Goal: Find specific page/section: Find specific page/section

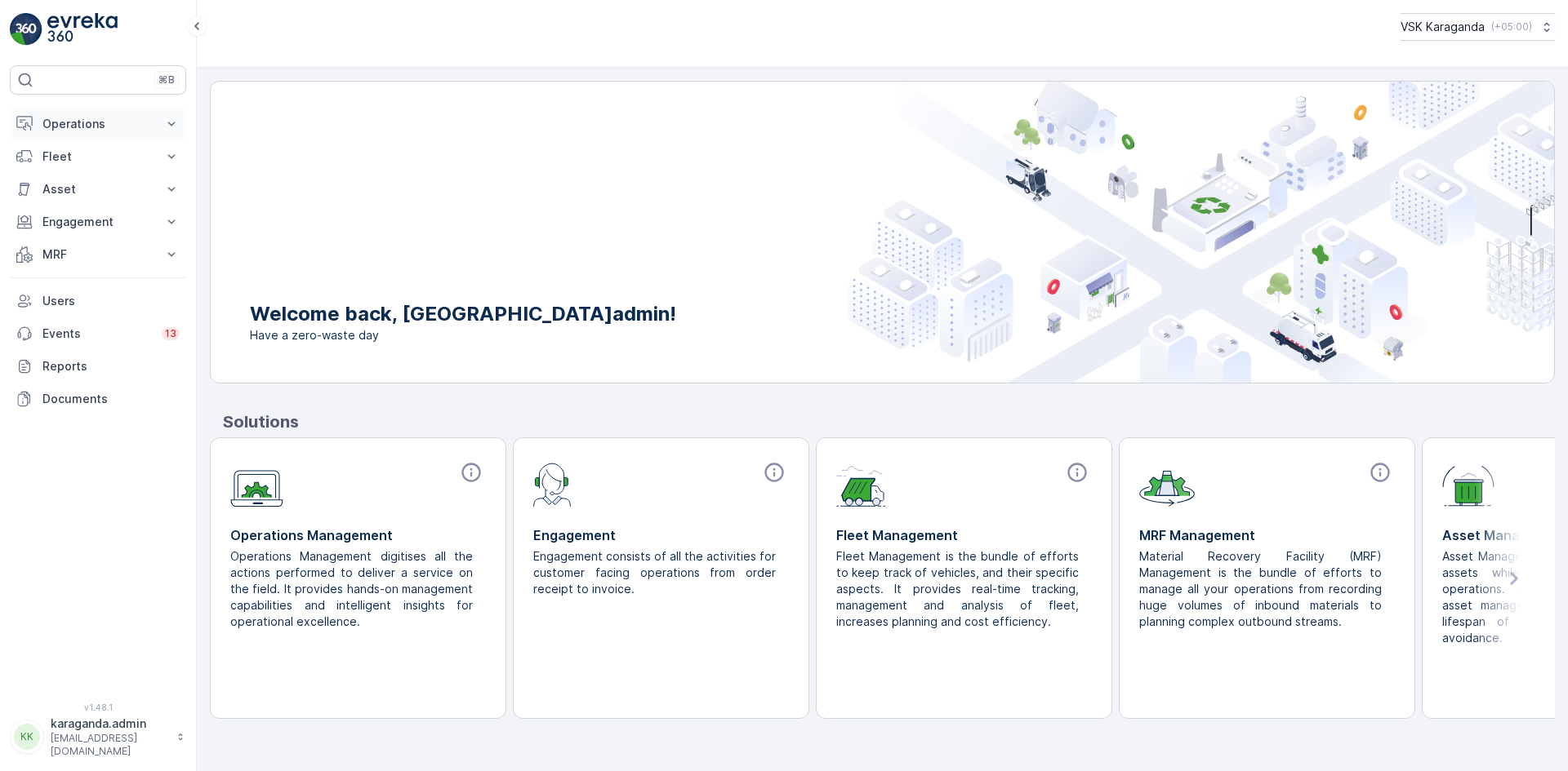
click at [70, 129] on p "Operations" at bounding box center [98, 124] width 111 height 16
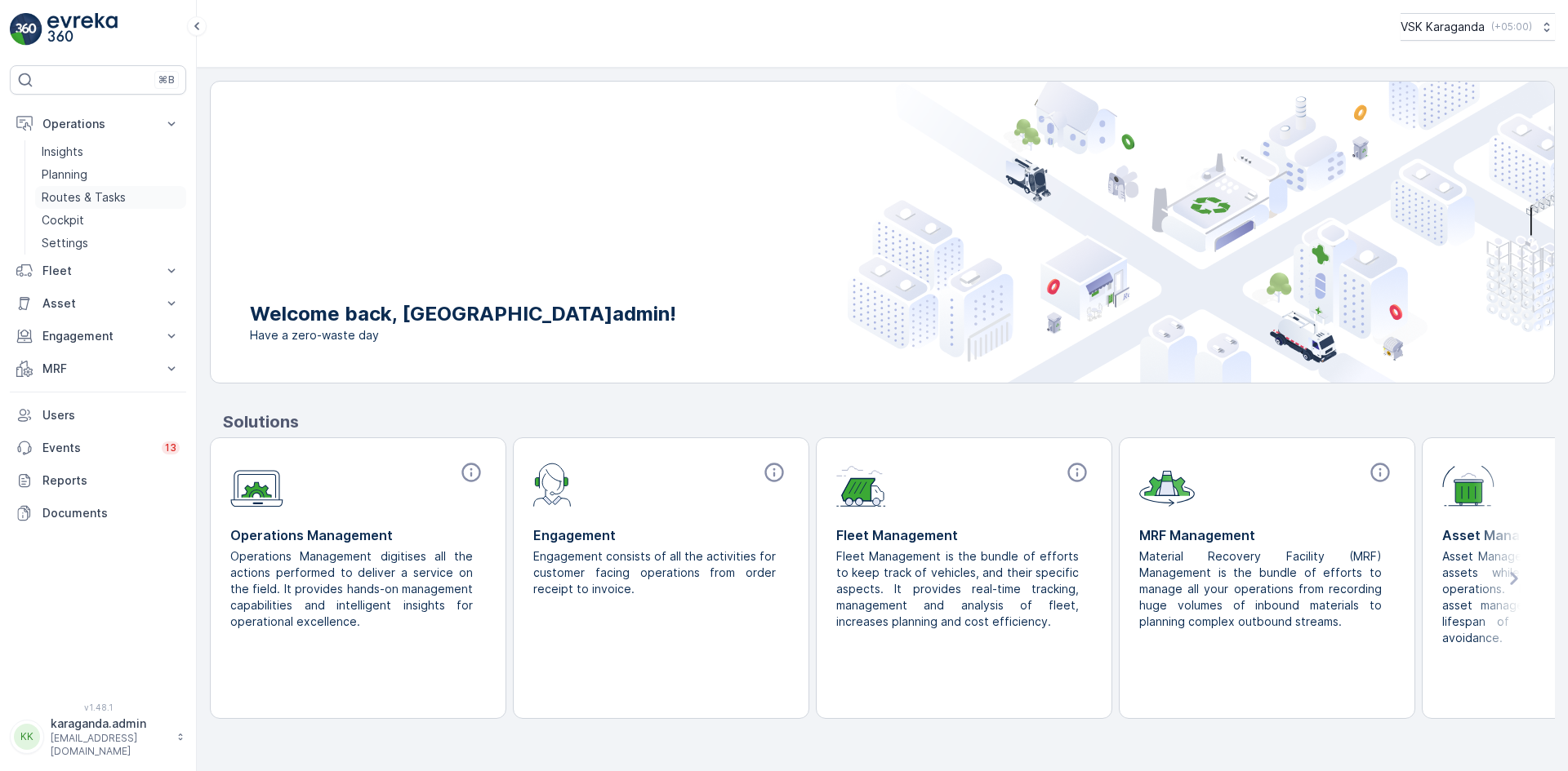
click at [69, 190] on p "Routes & Tasks" at bounding box center [84, 197] width 84 height 16
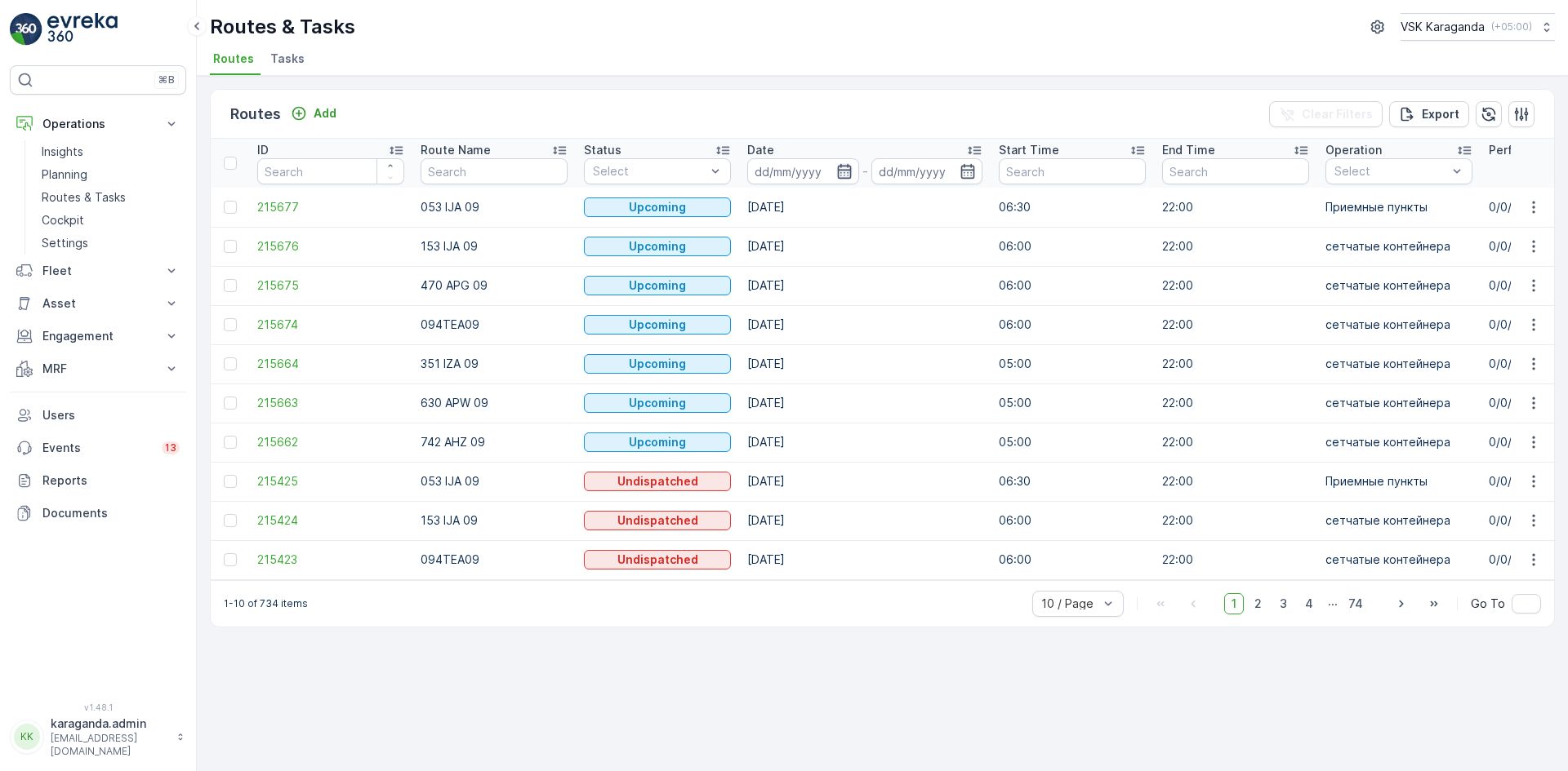
click at [837, 172] on icon "button" at bounding box center [844, 171] width 14 height 14
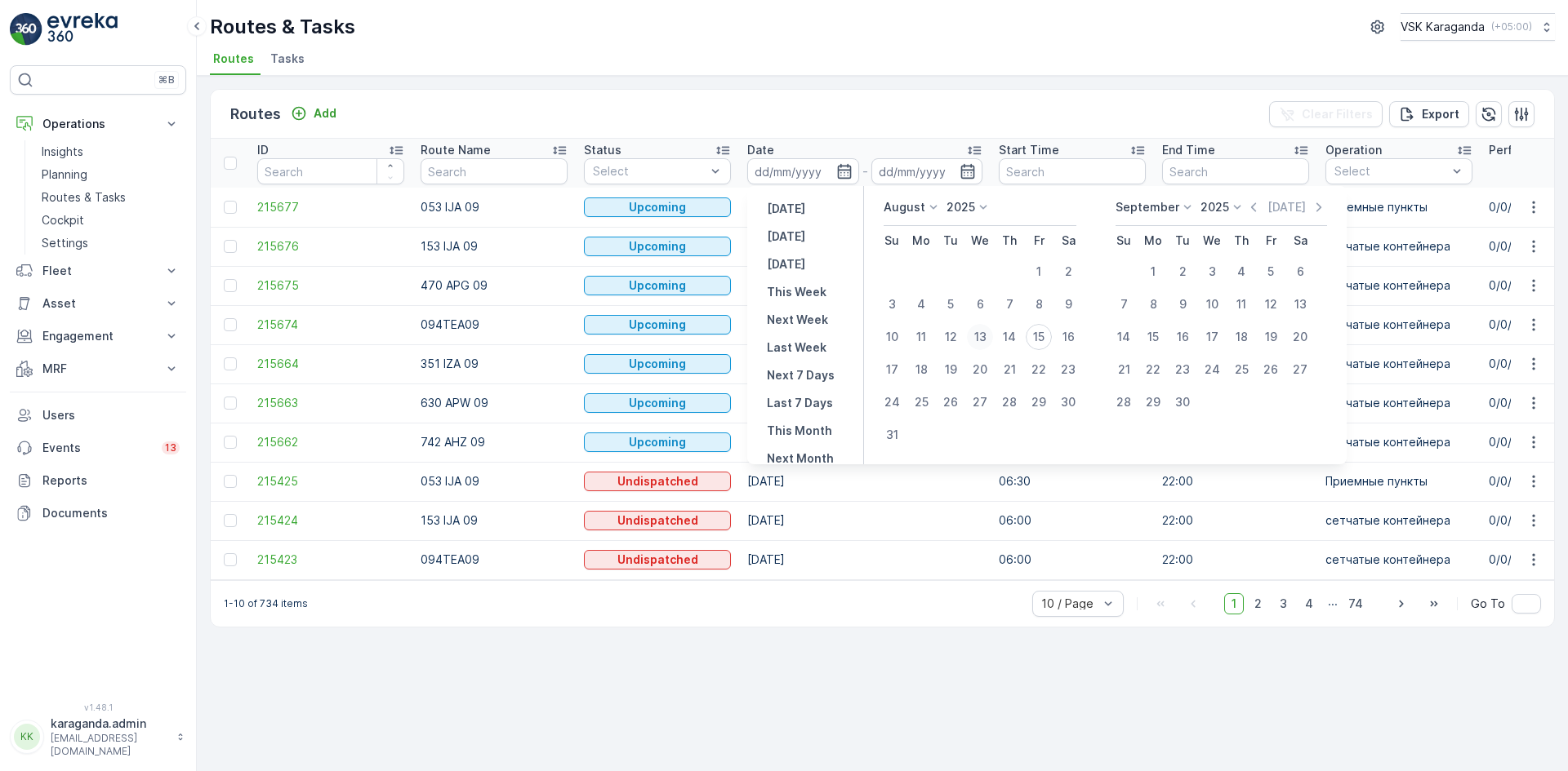
click at [982, 338] on div "13" at bounding box center [980, 336] width 26 height 26
type input "[DATE]"
click at [982, 338] on div "13" at bounding box center [980, 336] width 26 height 26
type input "[DATE]"
click at [982, 338] on div "13" at bounding box center [980, 336] width 26 height 26
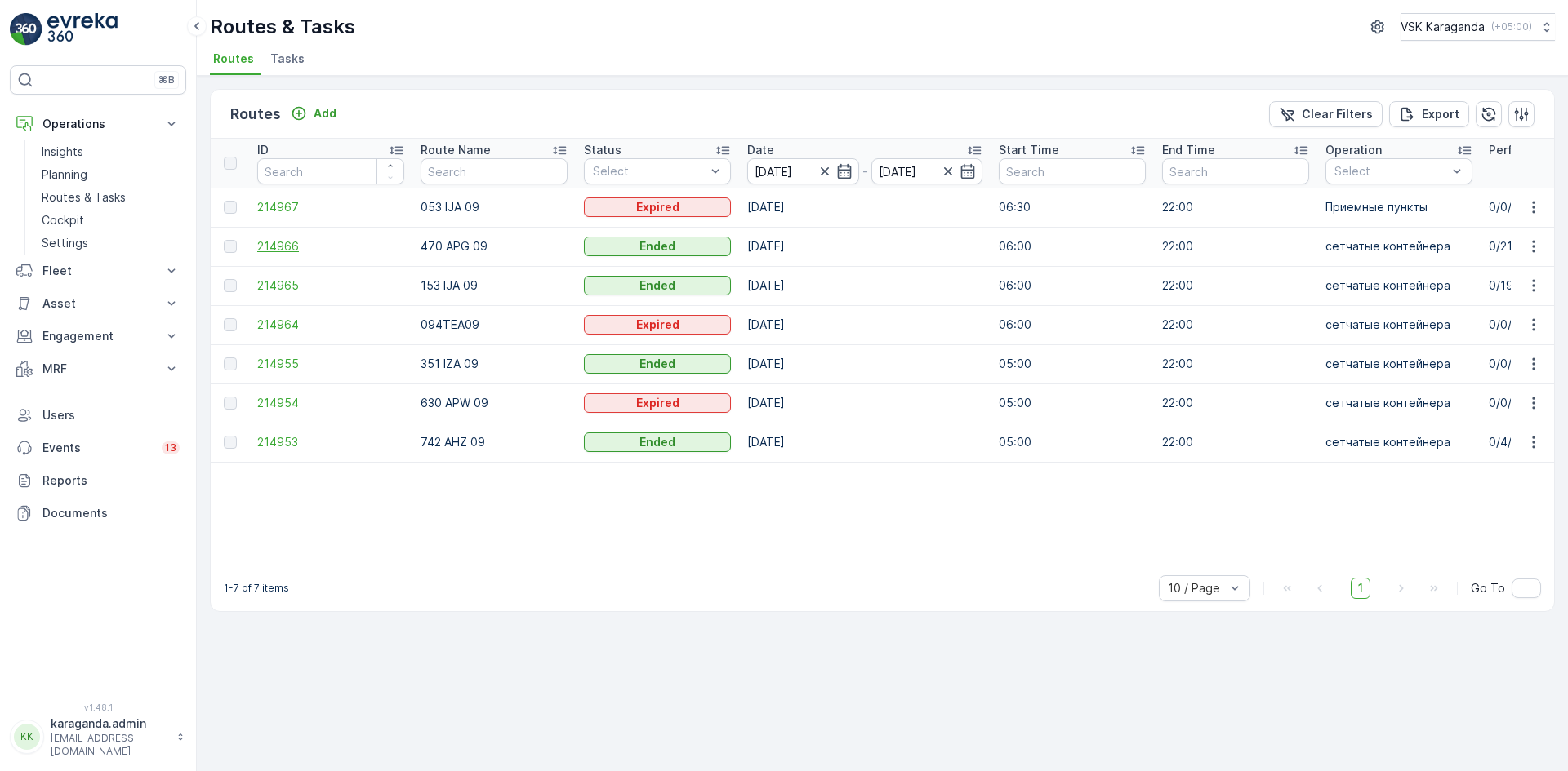
click at [269, 244] on span "214966" at bounding box center [330, 246] width 147 height 16
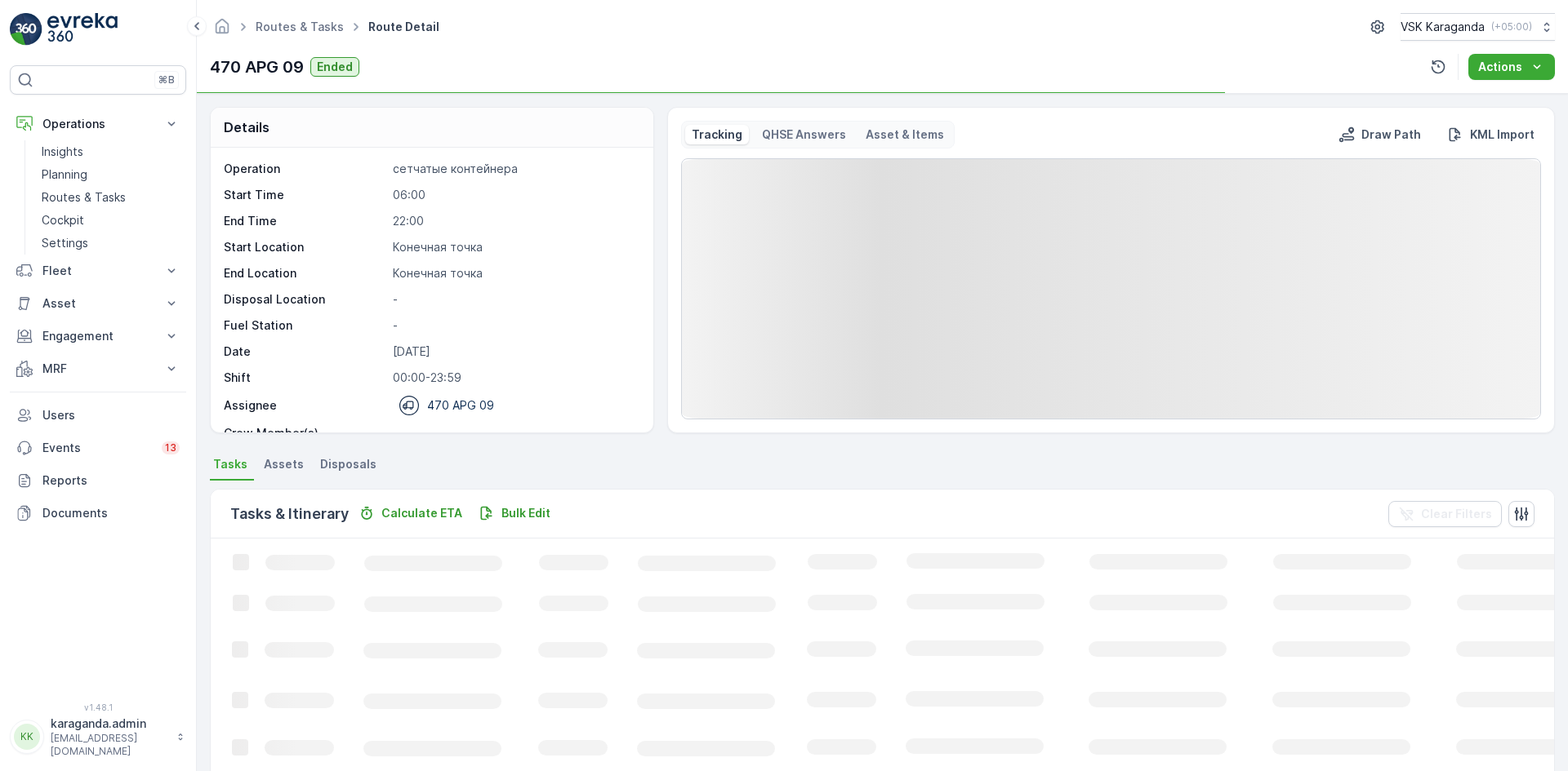
click at [341, 460] on span "Disposals" at bounding box center [348, 464] width 56 height 16
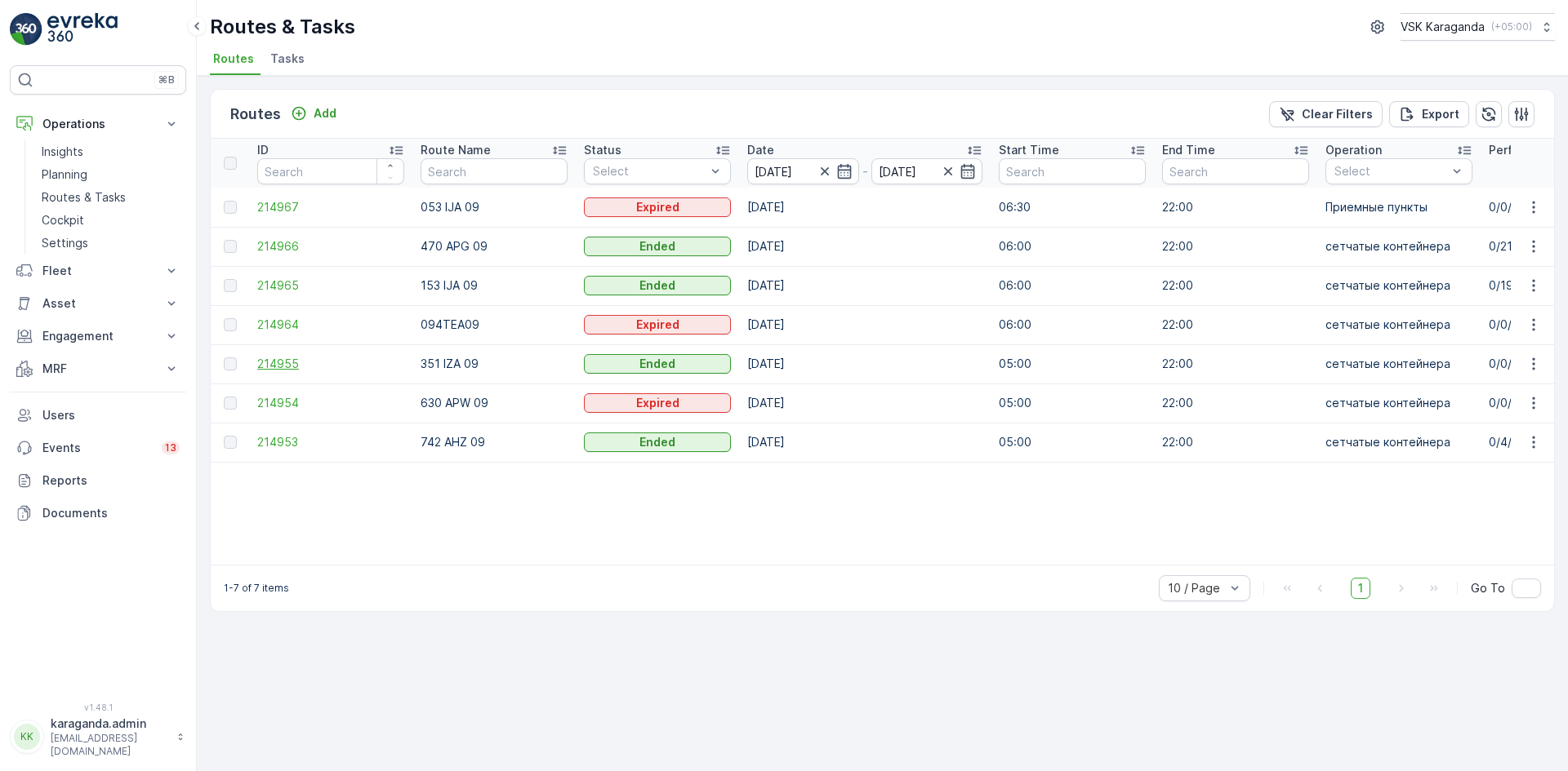
click at [275, 363] on span "214955" at bounding box center [330, 364] width 147 height 16
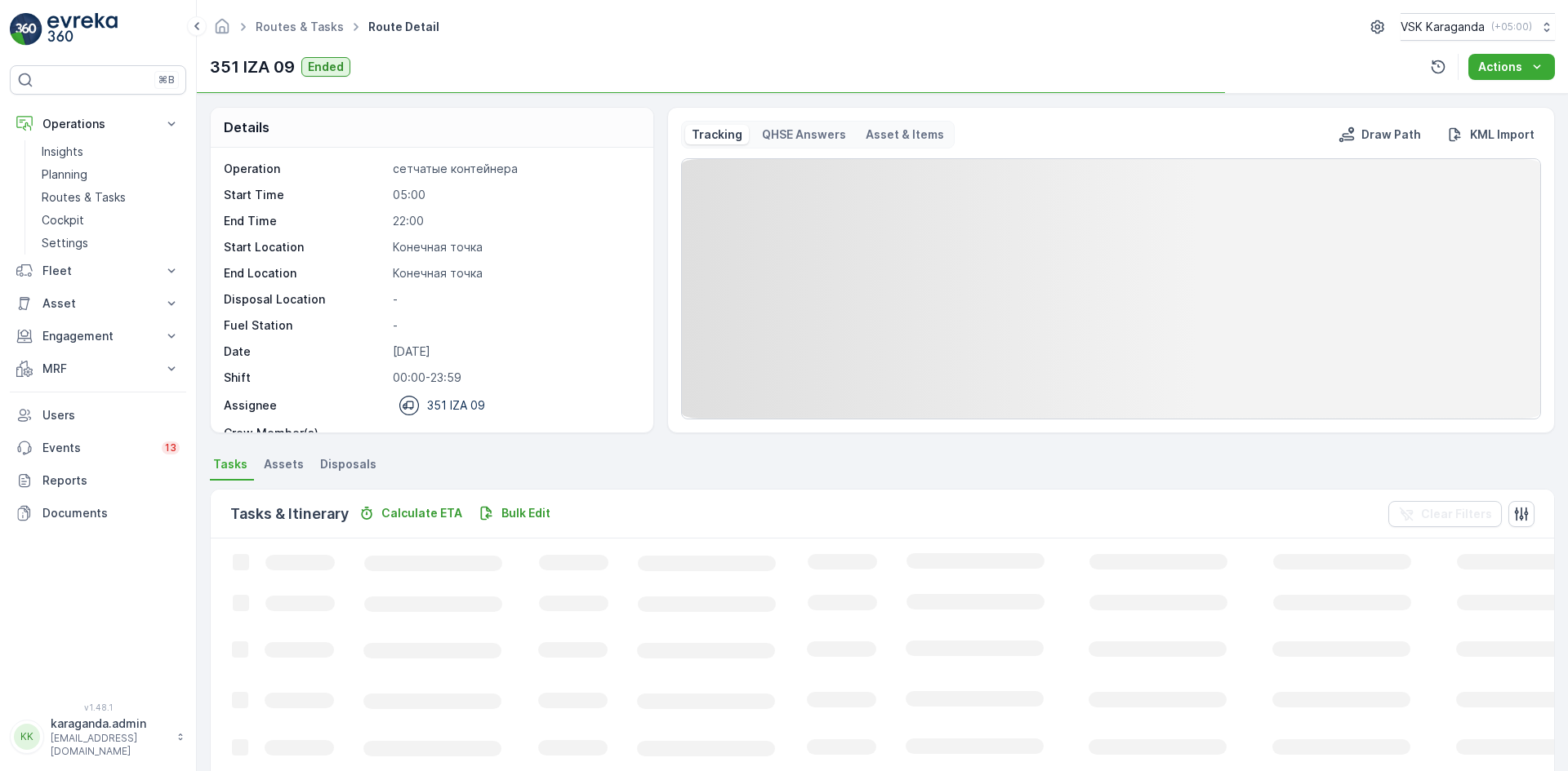
click at [321, 460] on span "Disposals" at bounding box center [348, 464] width 56 height 16
